Goal: Task Accomplishment & Management: Use online tool/utility

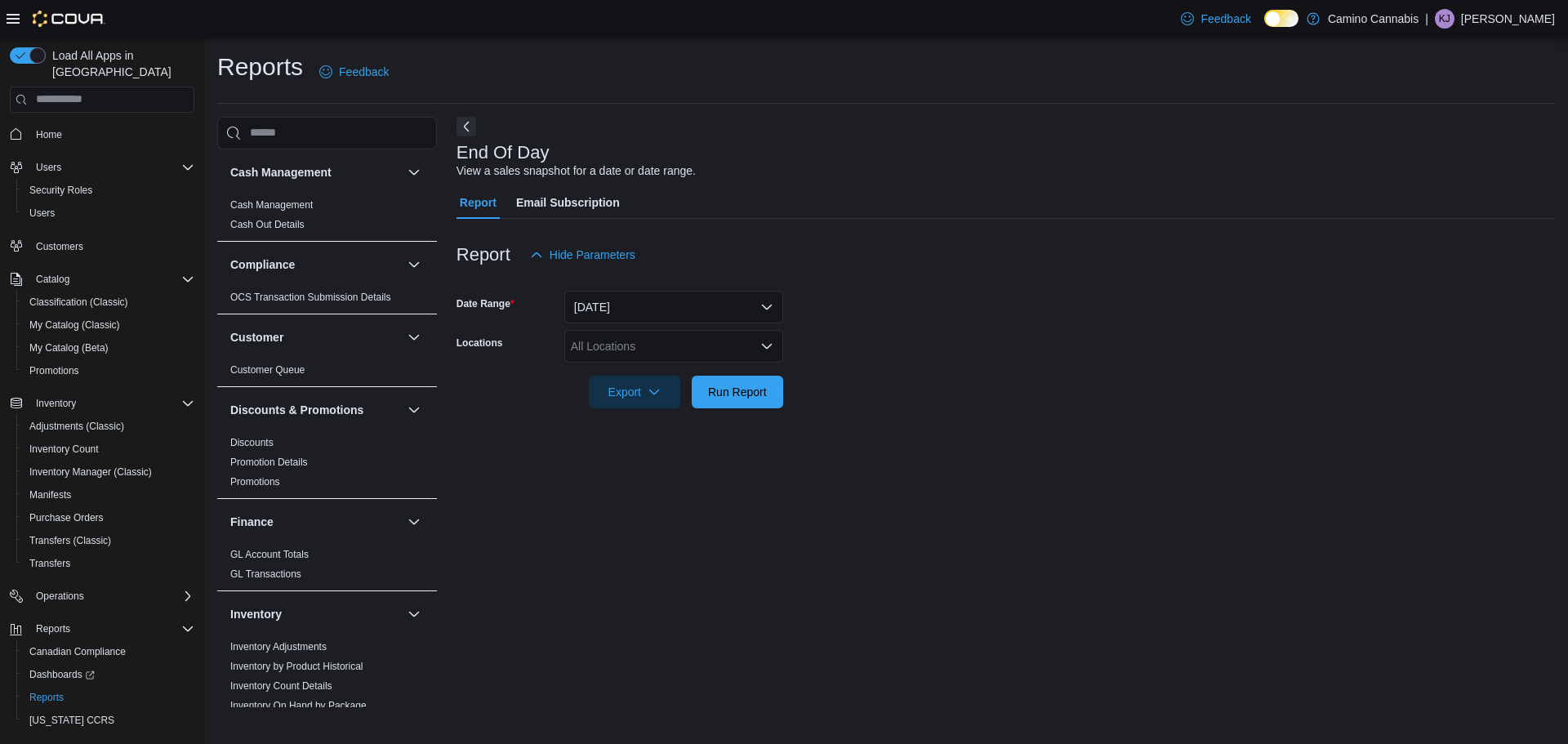
click at [598, 332] on div "All Locations" at bounding box center [673, 346] width 219 height 32
click at [623, 396] on span "7291 Fraser St." at bounding box center [656, 397] width 113 height 16
drag, startPoint x: 643, startPoint y: 445, endPoint x: 705, endPoint y: 427, distance: 64.6
click at [648, 445] on div "End Of Day View a sales snapshot for a date or date range. Report Email Subscri…" at bounding box center [1005, 411] width 1098 height 590
click at [758, 388] on span "Run Report" at bounding box center [738, 390] width 59 height 16
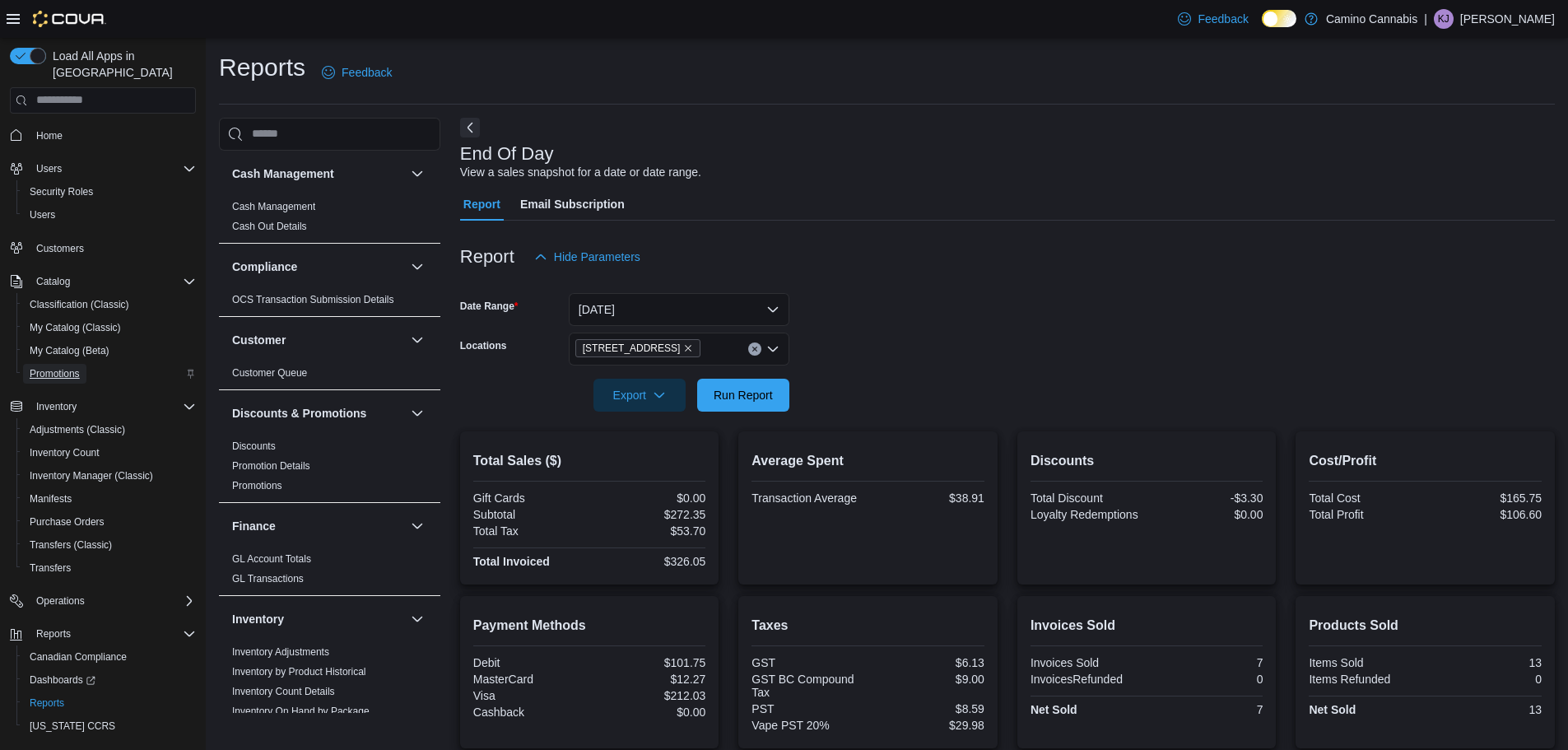
click at [62, 367] on span "Promotions" at bounding box center [55, 374] width 50 height 13
